Goal: Task Accomplishment & Management: Manage account settings

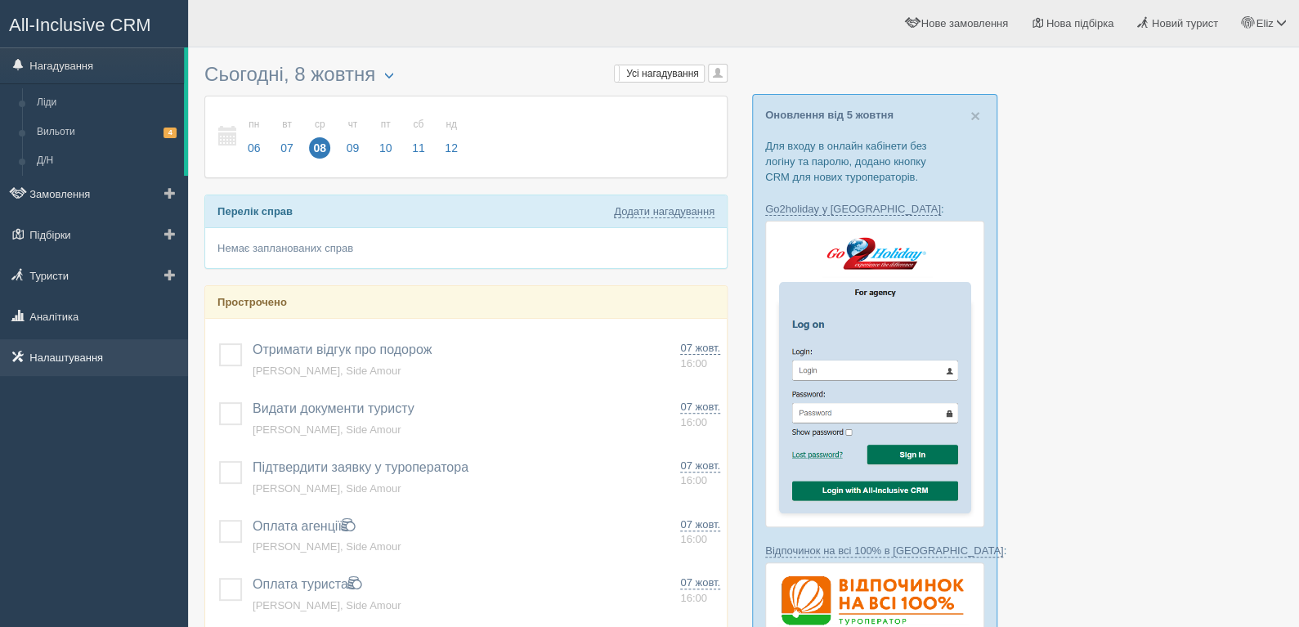
click at [92, 360] on link "Налаштування" at bounding box center [94, 357] width 188 height 36
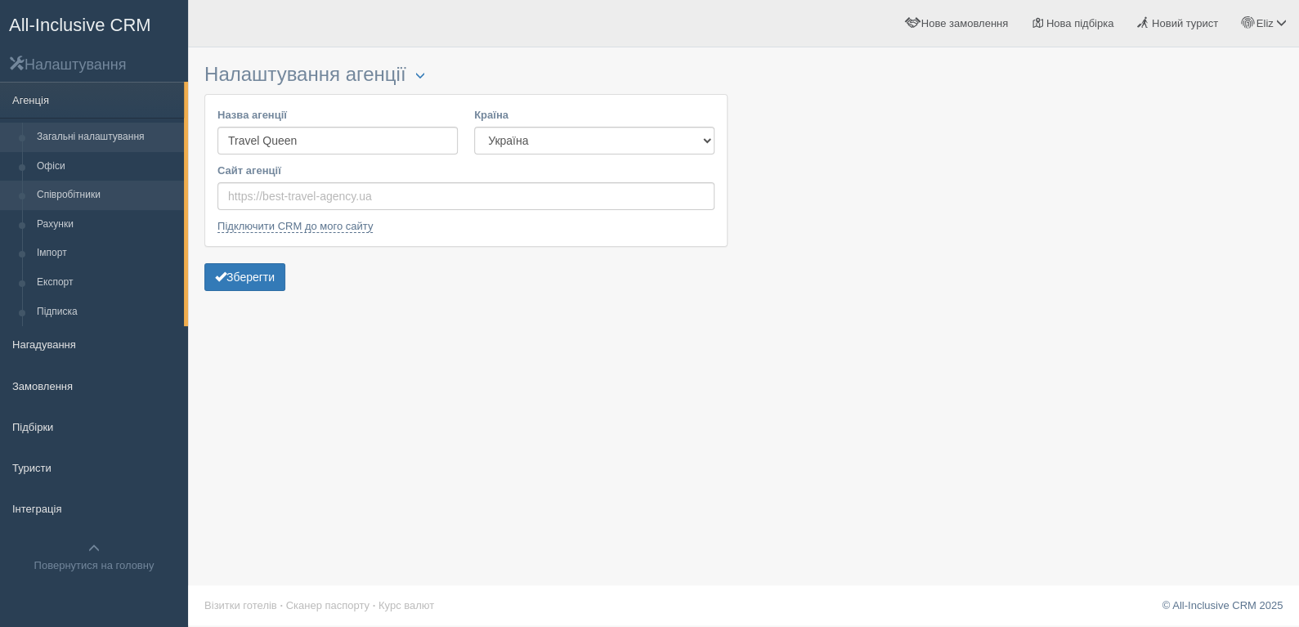
click at [94, 194] on link "Співробітники" at bounding box center [106, 195] width 154 height 29
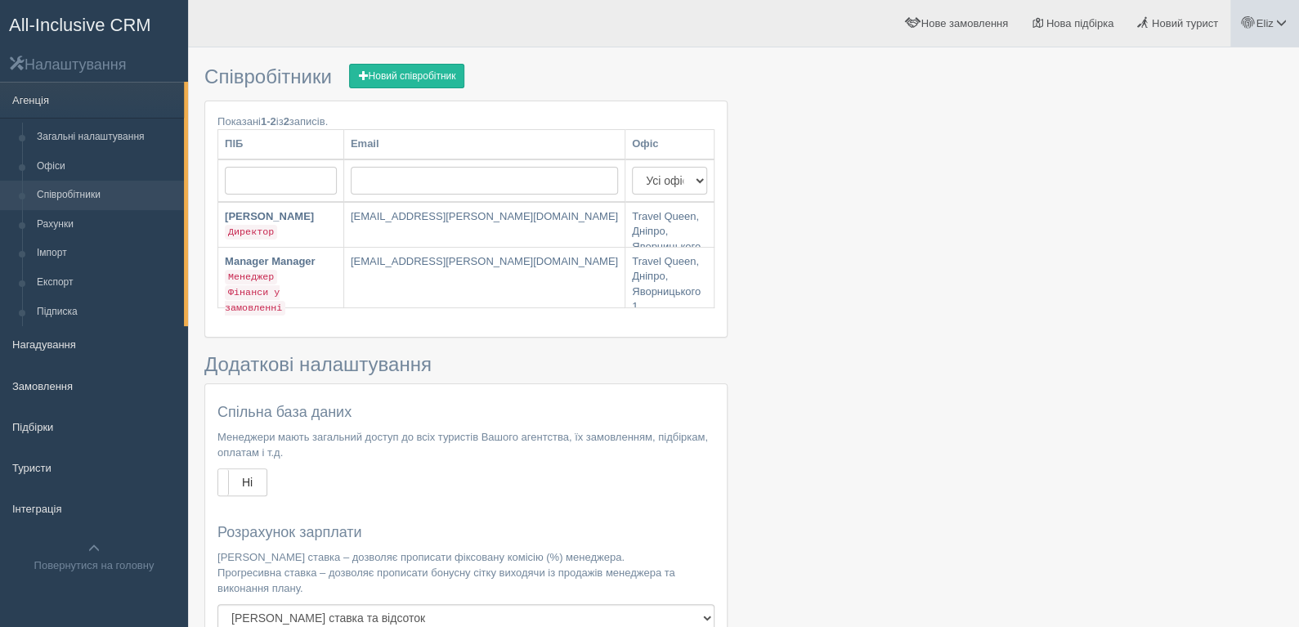
click at [1251, 17] on span at bounding box center [1247, 22] width 11 height 11
click at [1160, 221] on link "Вихід" at bounding box center [1209, 212] width 178 height 35
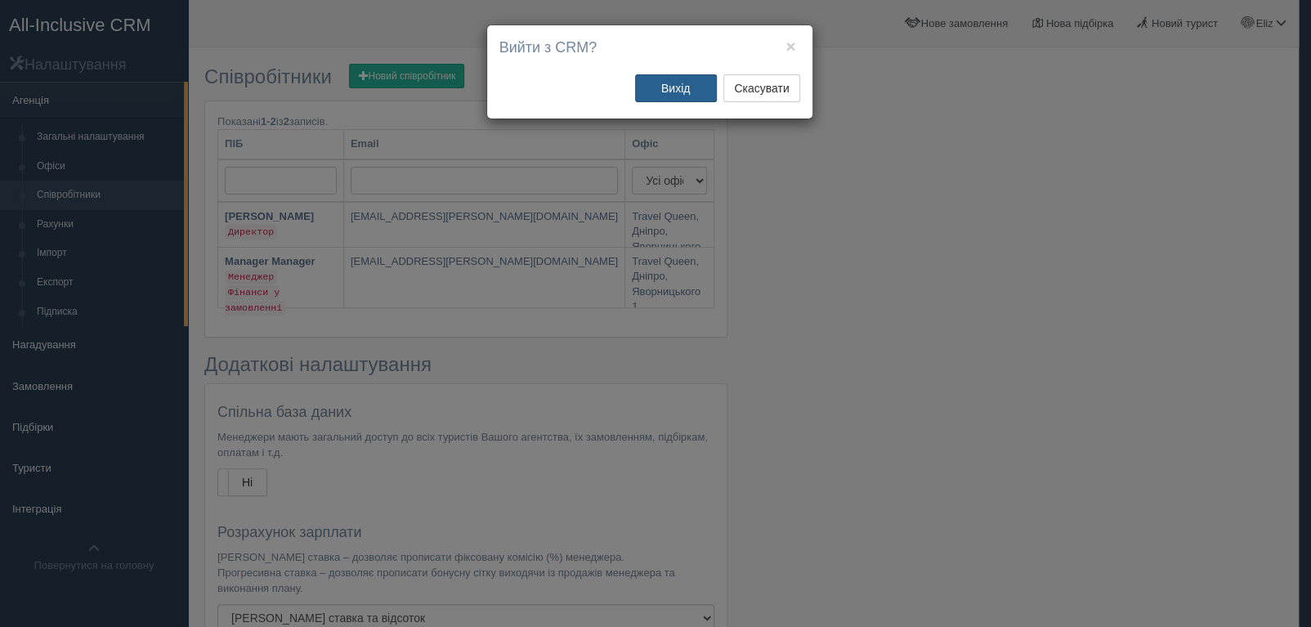
click at [682, 94] on button "Вихід" at bounding box center [676, 88] width 82 height 28
